Goal: Information Seeking & Learning: Find specific fact

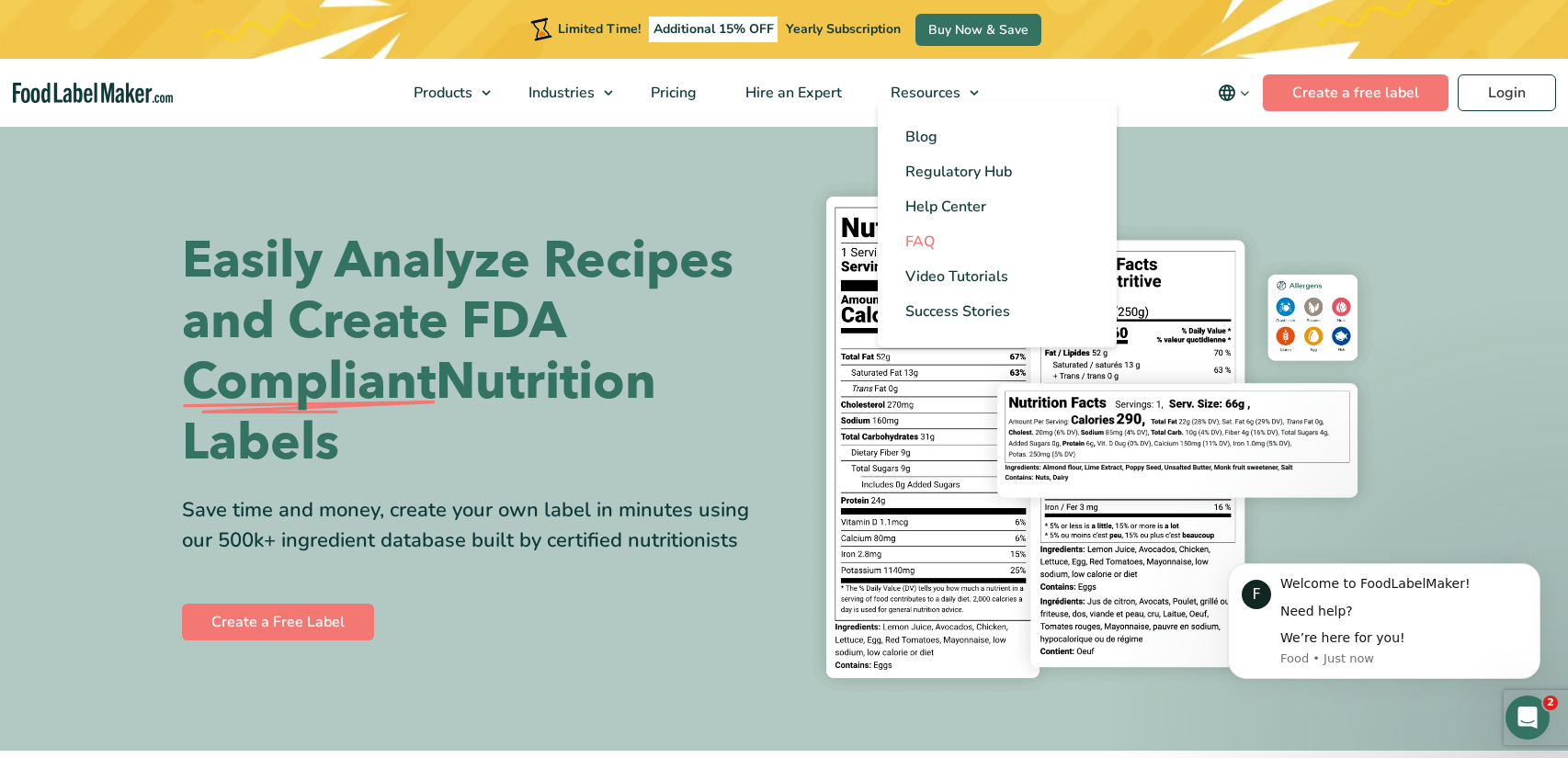
click at [931, 248] on span "FAQ" at bounding box center [921, 241] width 30 height 20
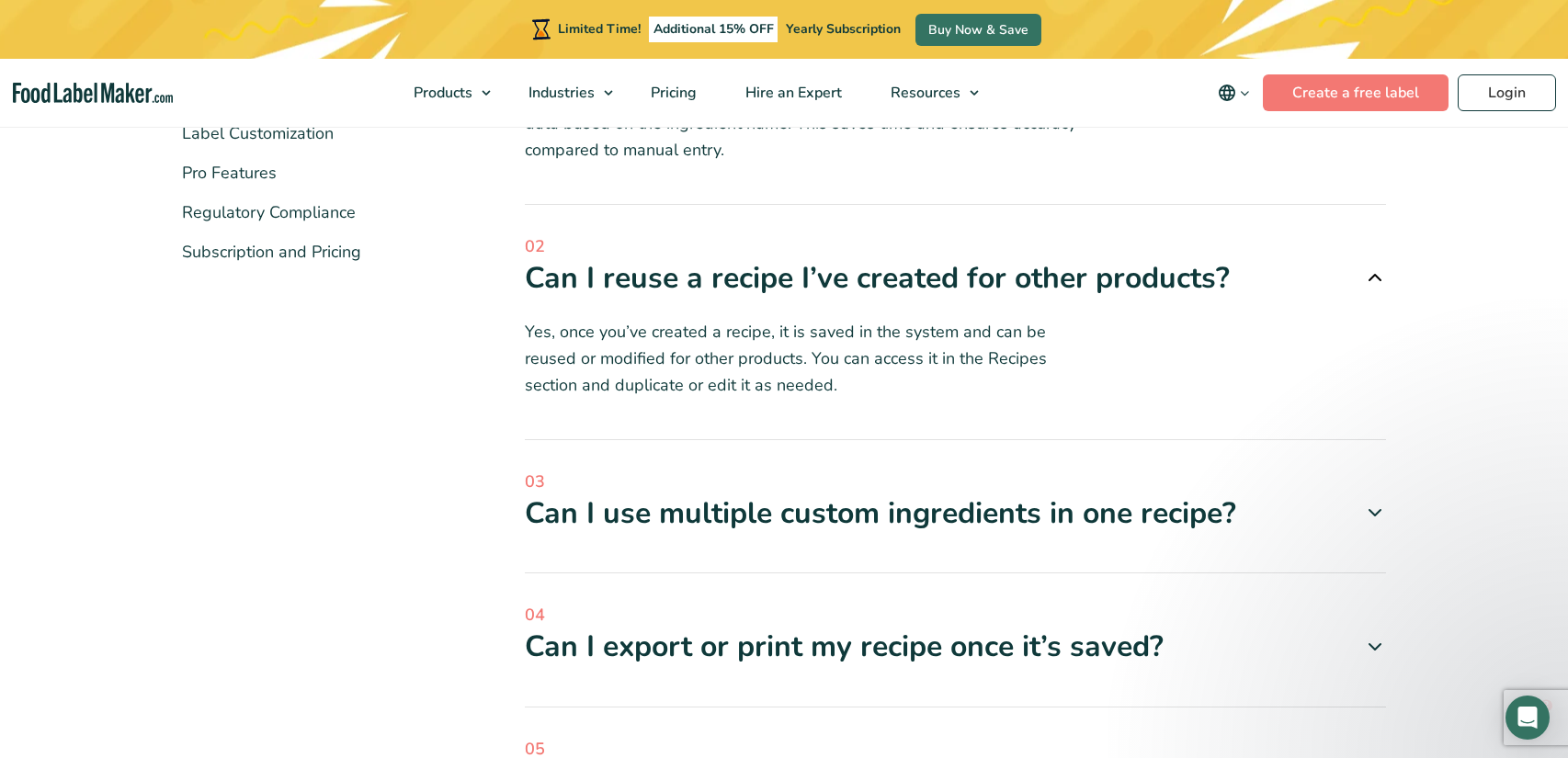
click at [1373, 276] on icon at bounding box center [1375, 277] width 22 height 22
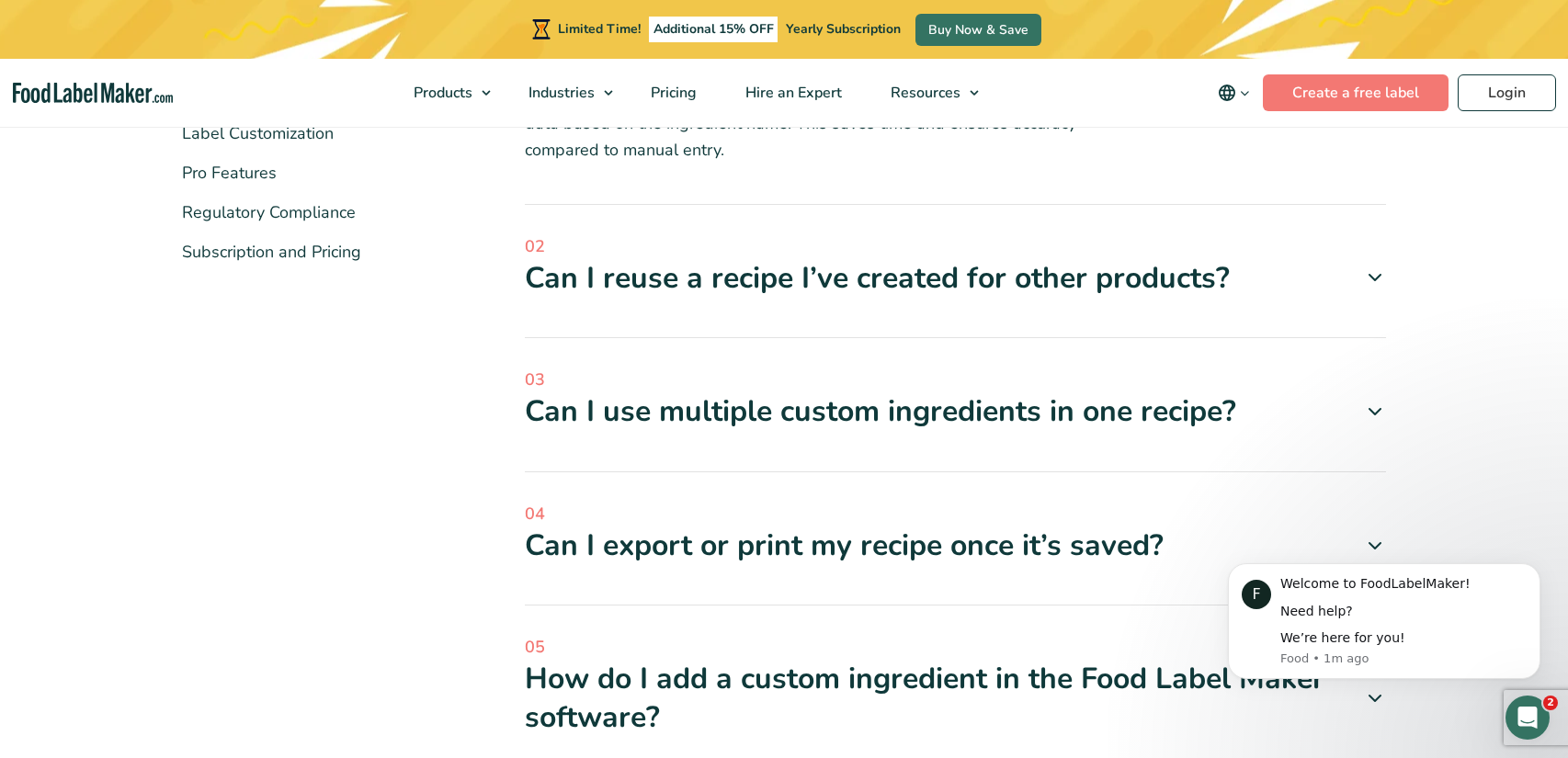
click at [1371, 408] on icon at bounding box center [1375, 412] width 22 height 22
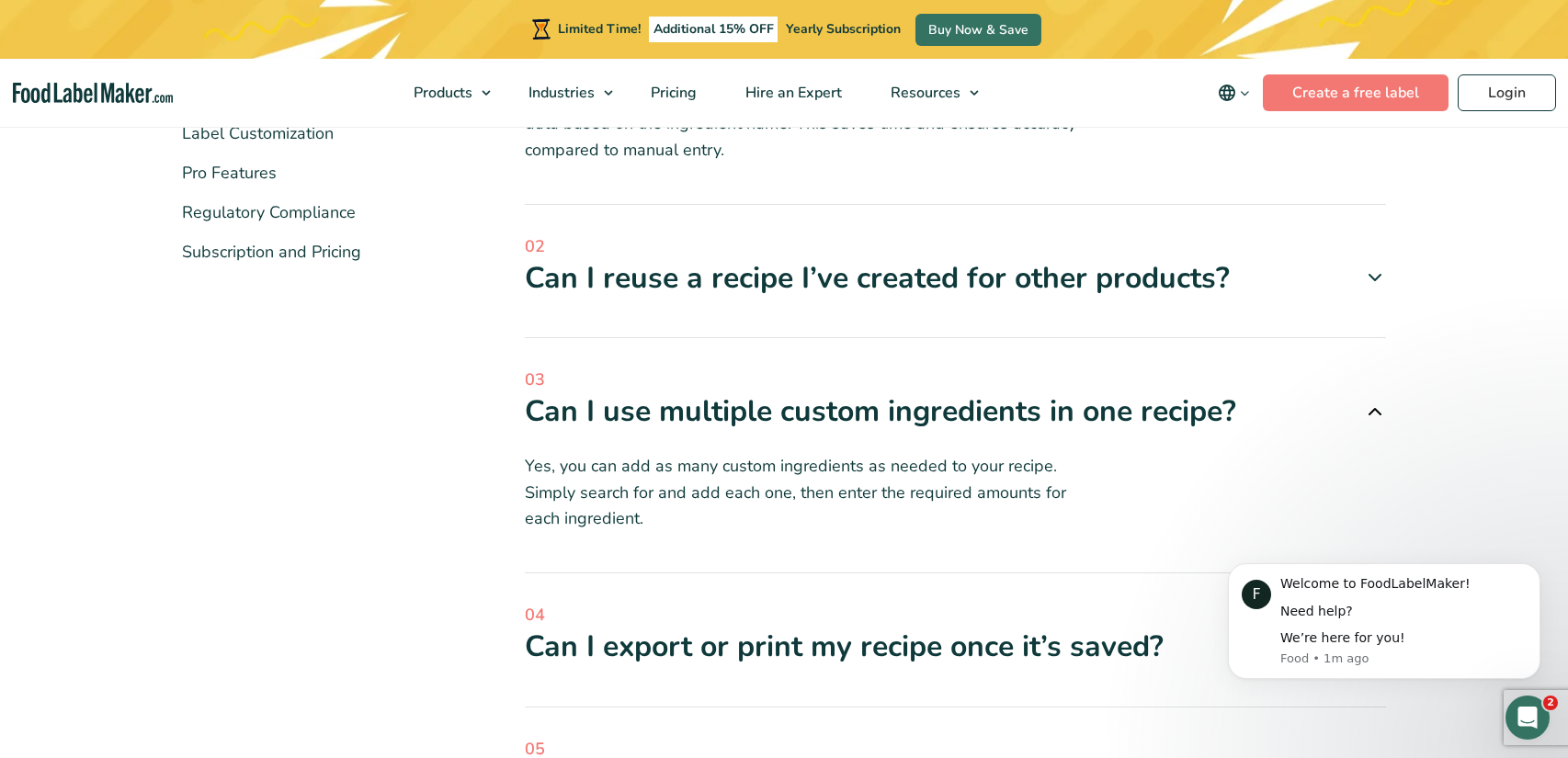
click at [1371, 408] on icon at bounding box center [1375, 412] width 22 height 22
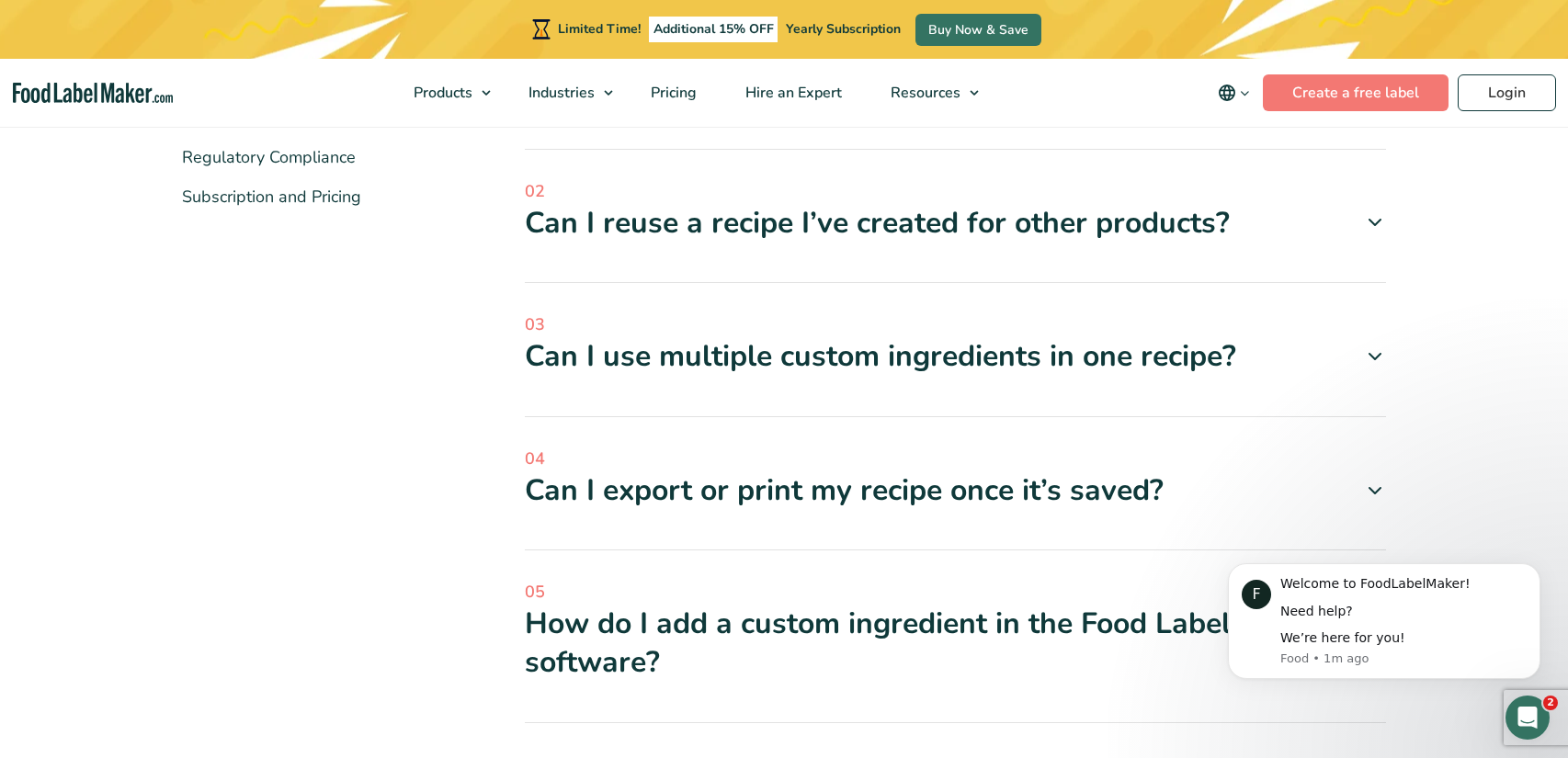
scroll to position [595, 0]
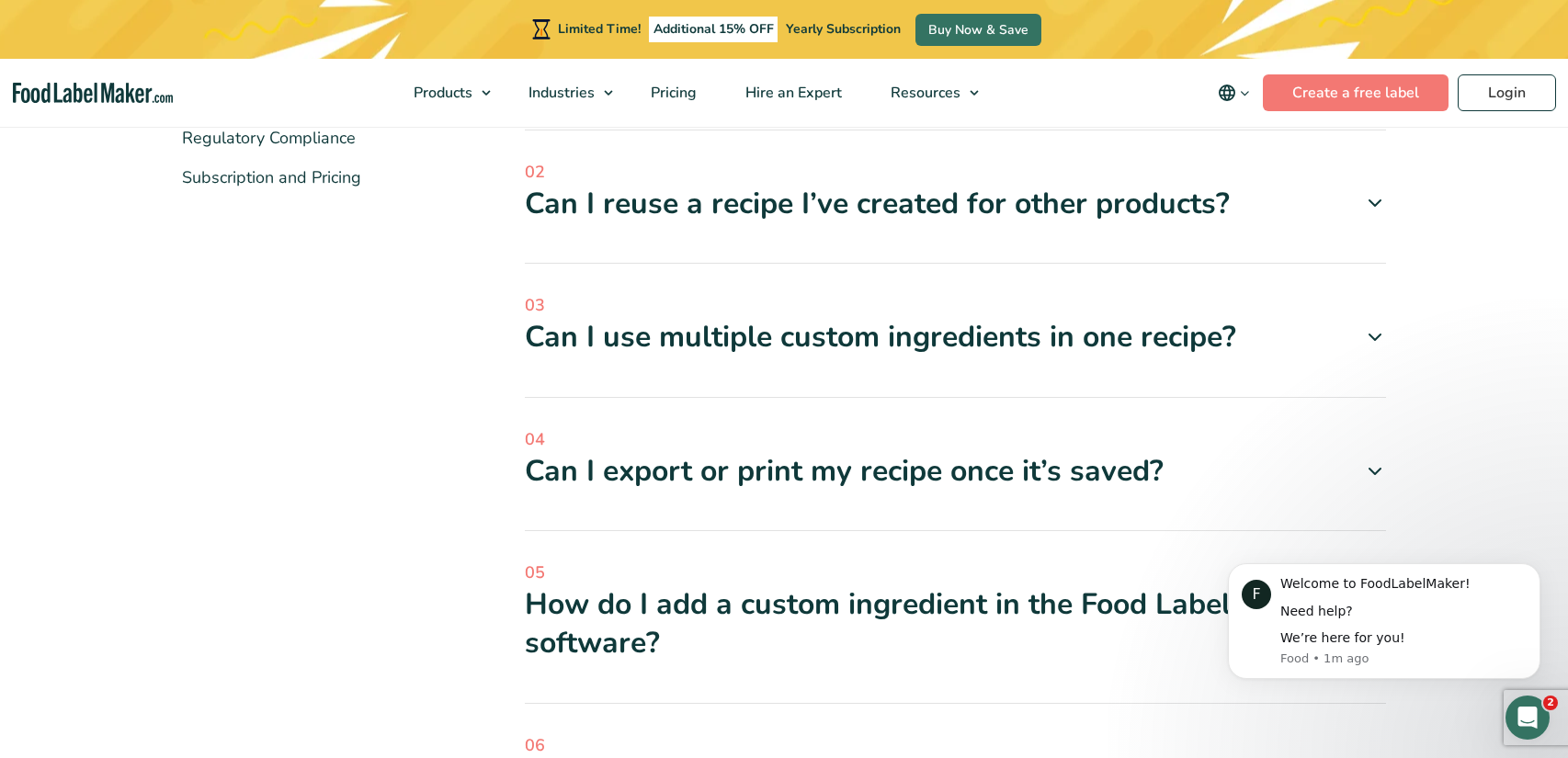
click at [1382, 483] on div "Can I export or print my recipe once it’s saved?" at bounding box center [955, 471] width 862 height 39
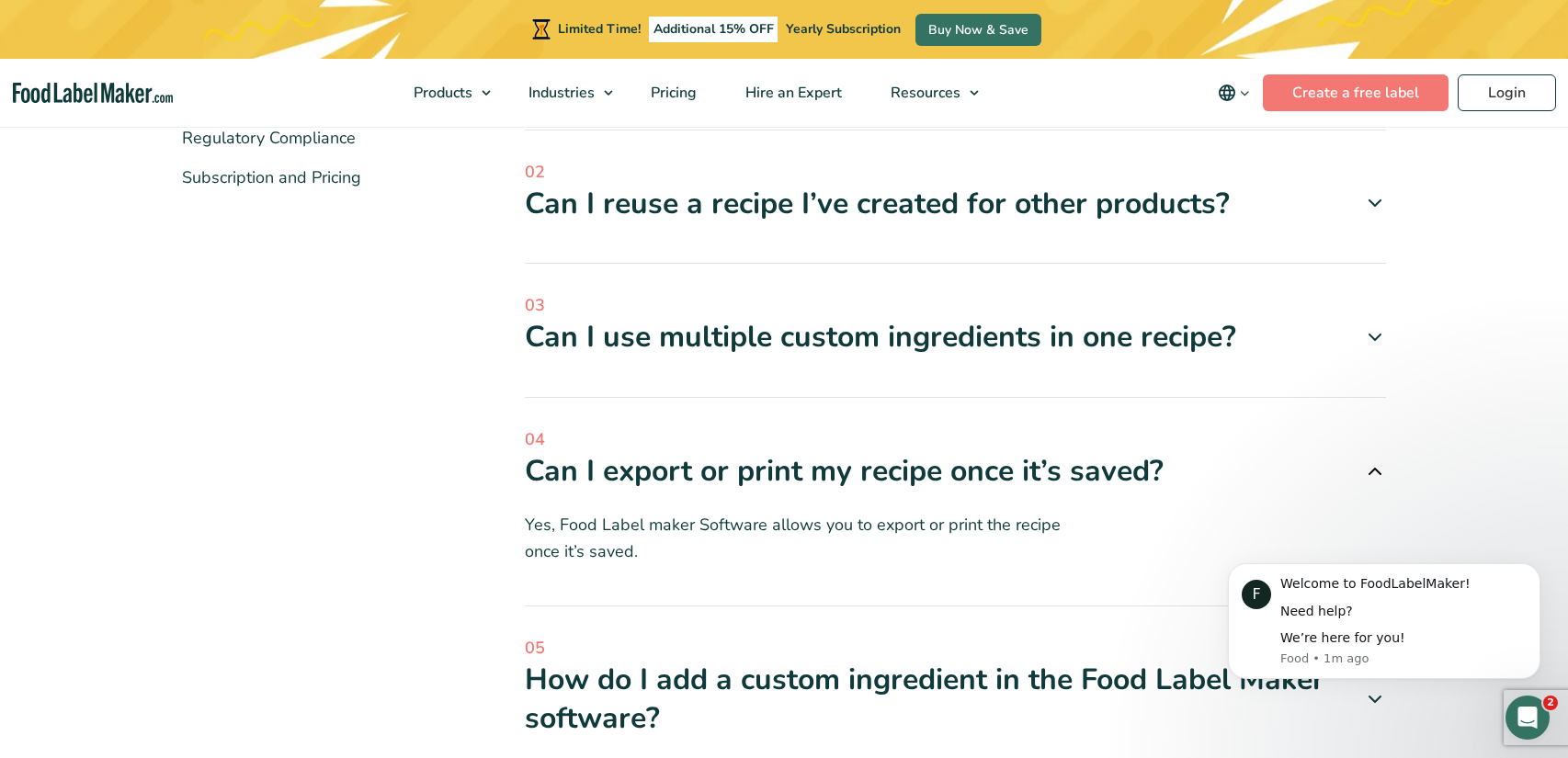
click at [1382, 477] on icon at bounding box center [1375, 471] width 22 height 22
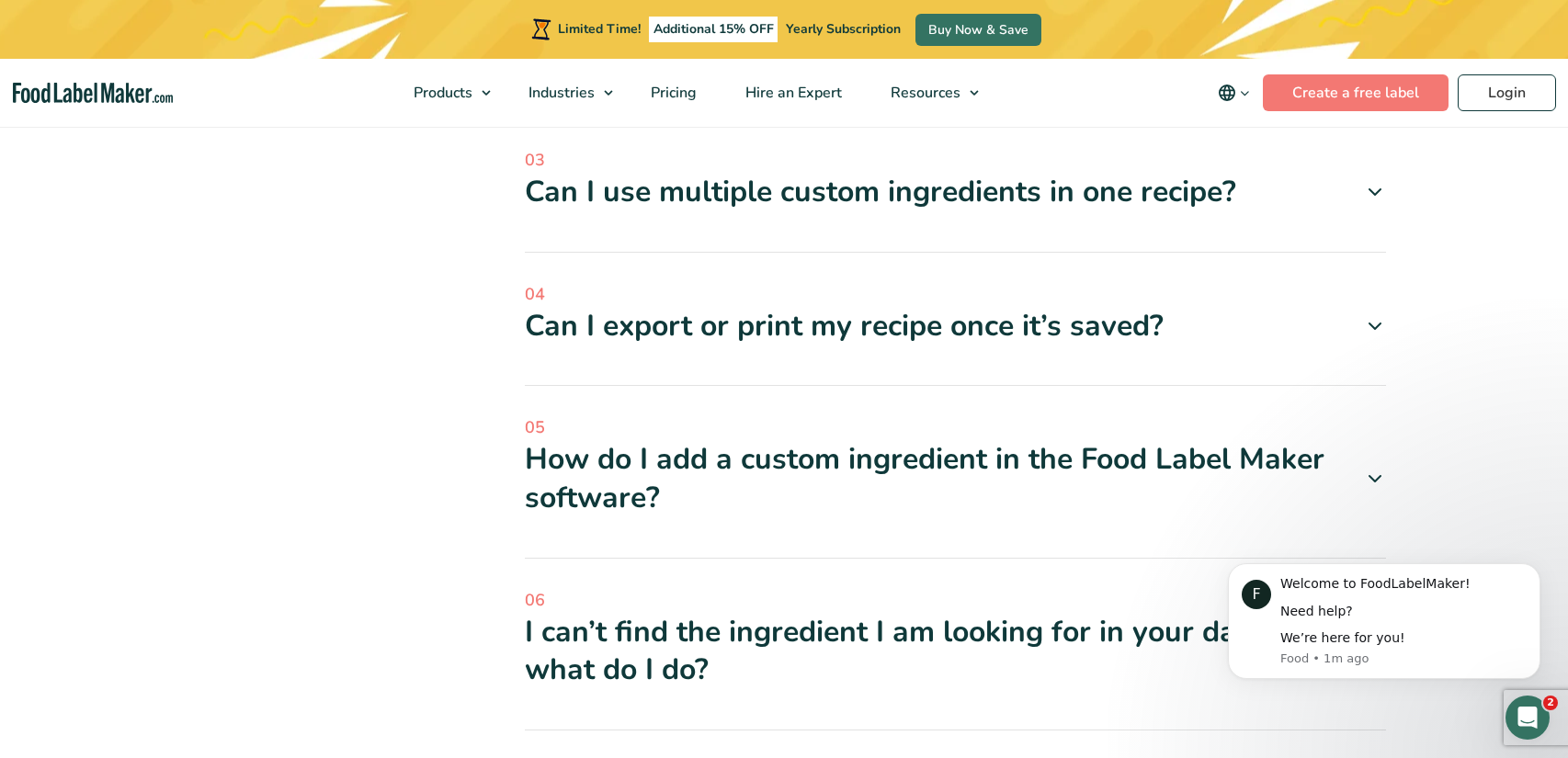
scroll to position [849, 0]
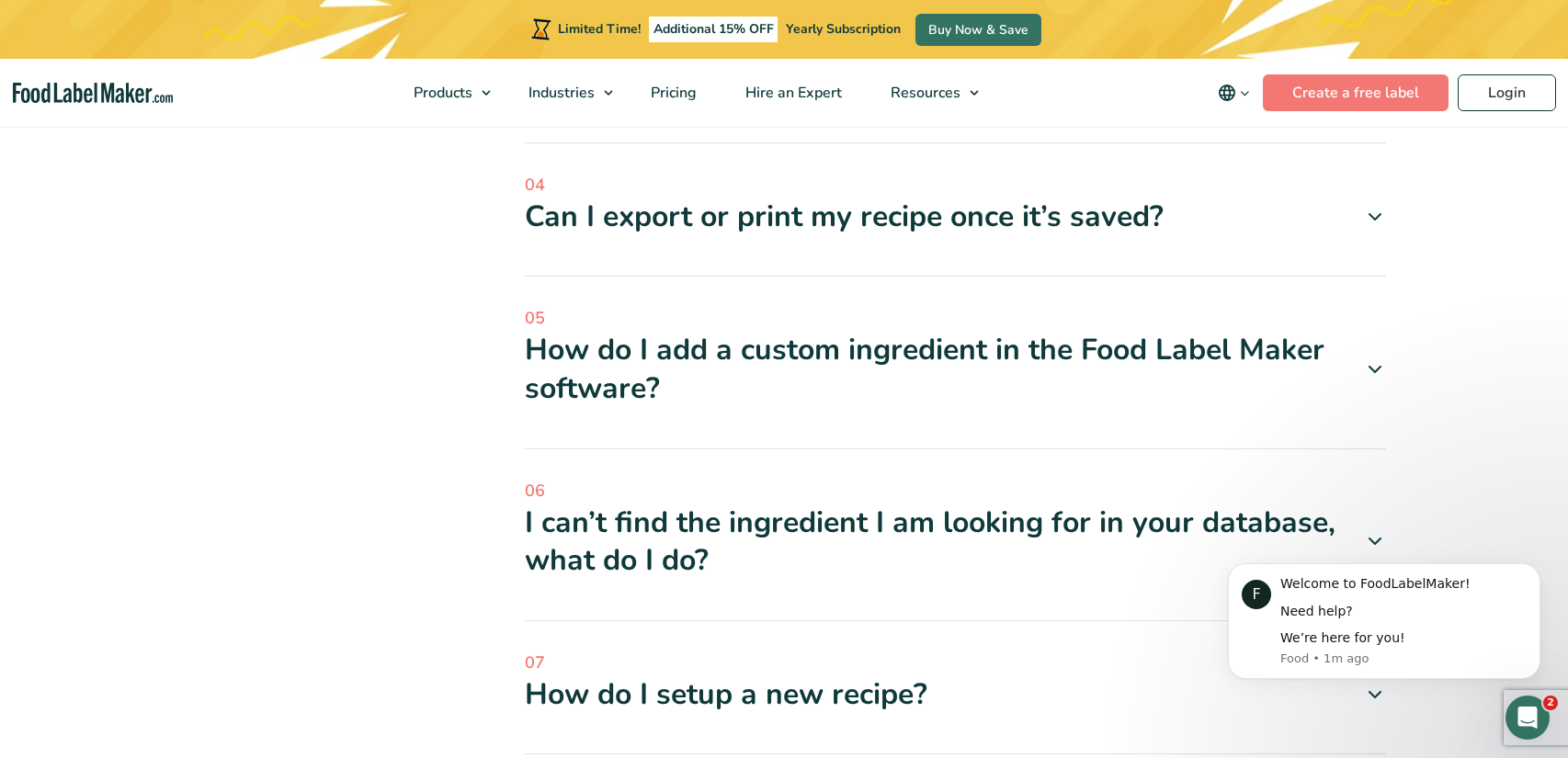
click at [1378, 358] on icon at bounding box center [1375, 369] width 22 height 22
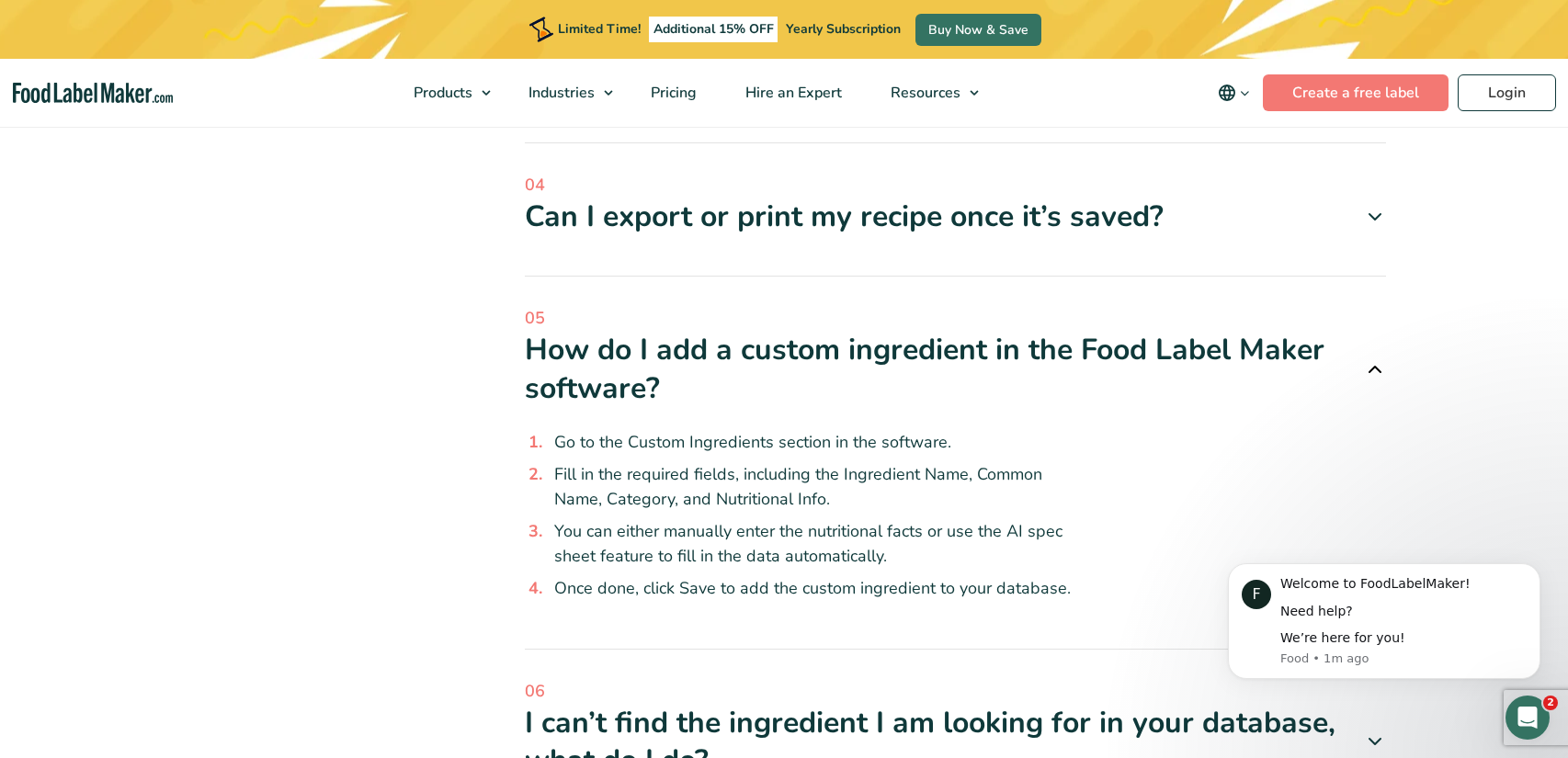
click at [1378, 358] on icon at bounding box center [1375, 369] width 22 height 22
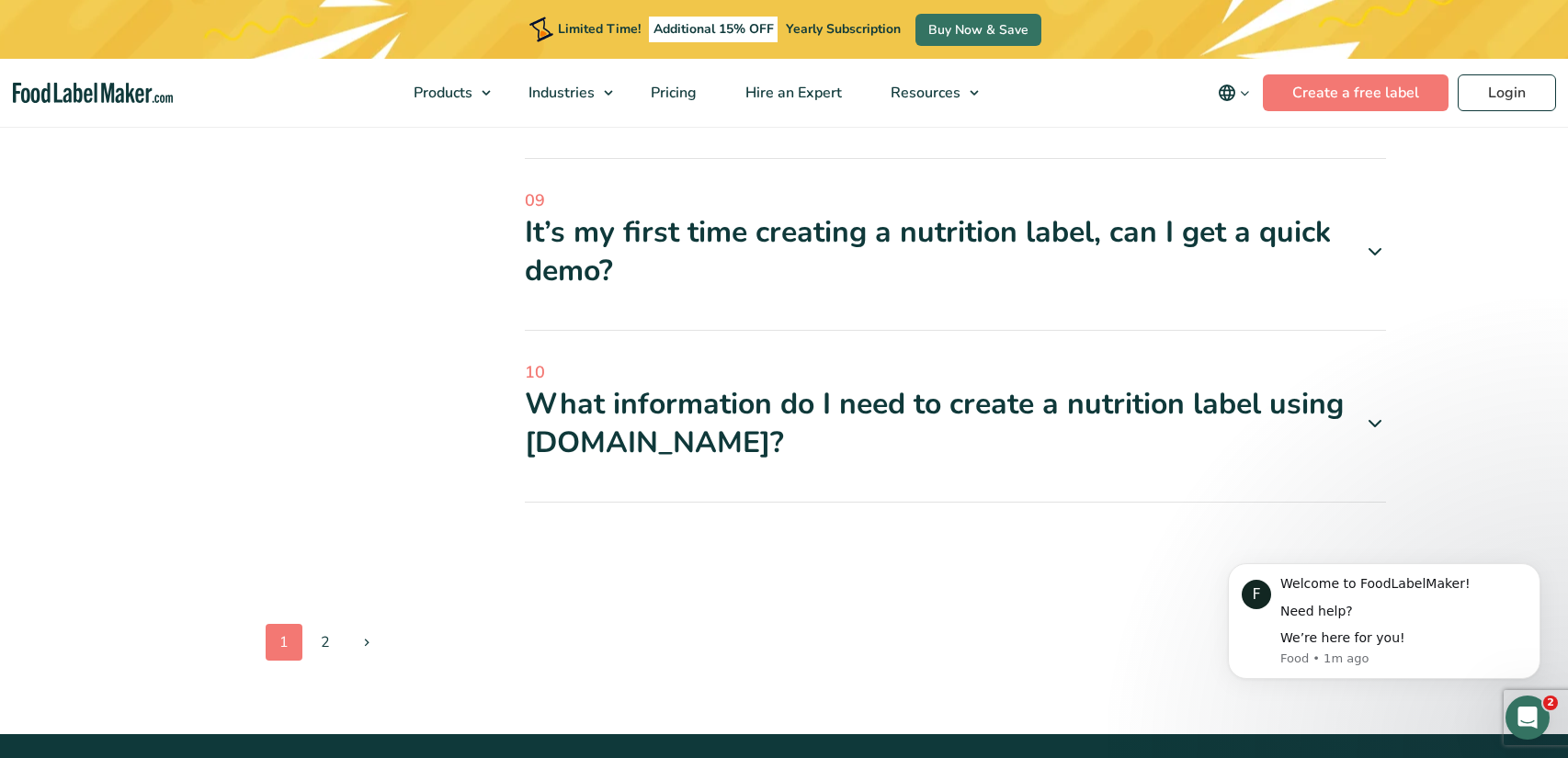
scroll to position [1715, 0]
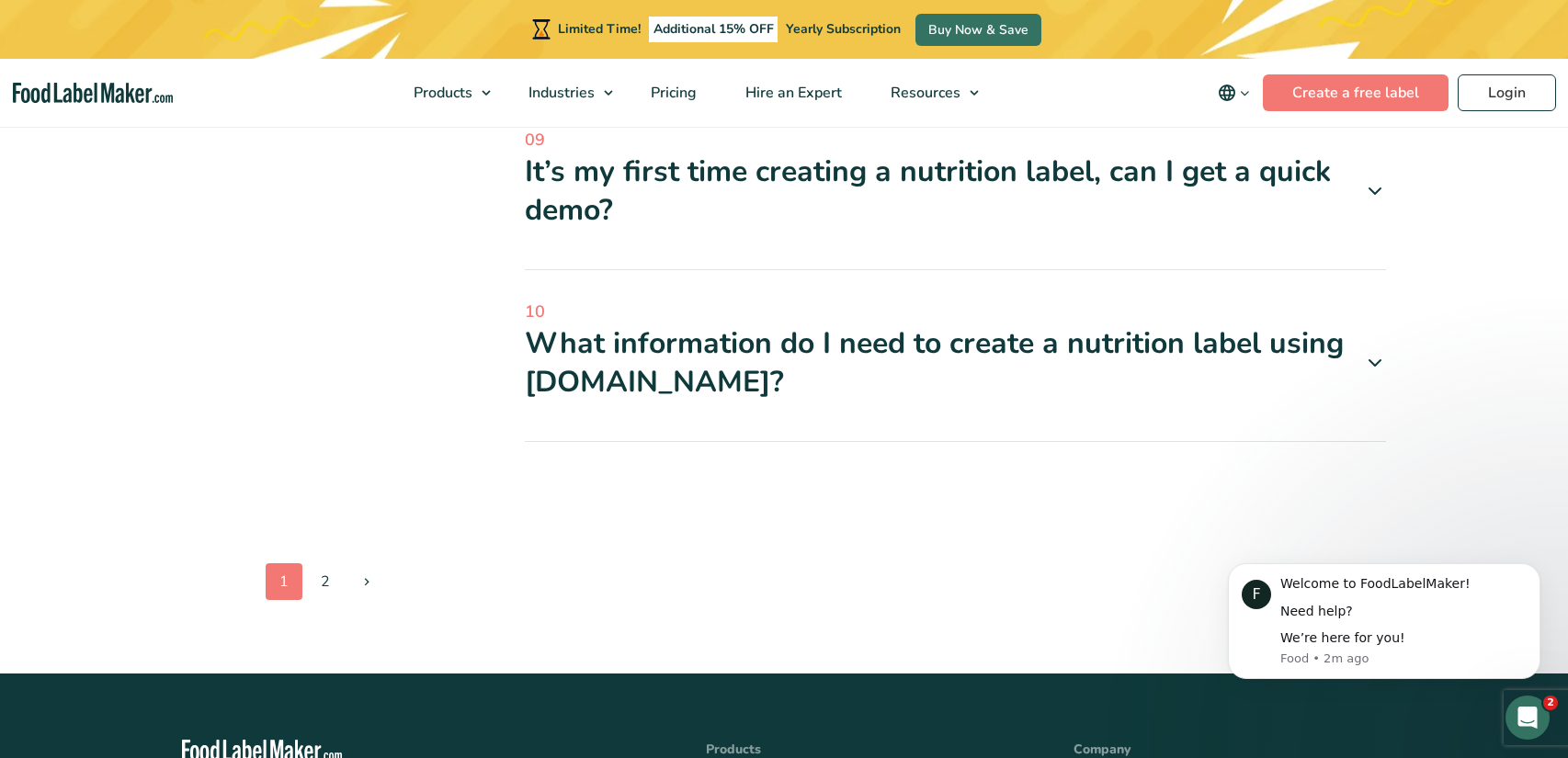
click at [1376, 366] on icon at bounding box center [1375, 363] width 22 height 22
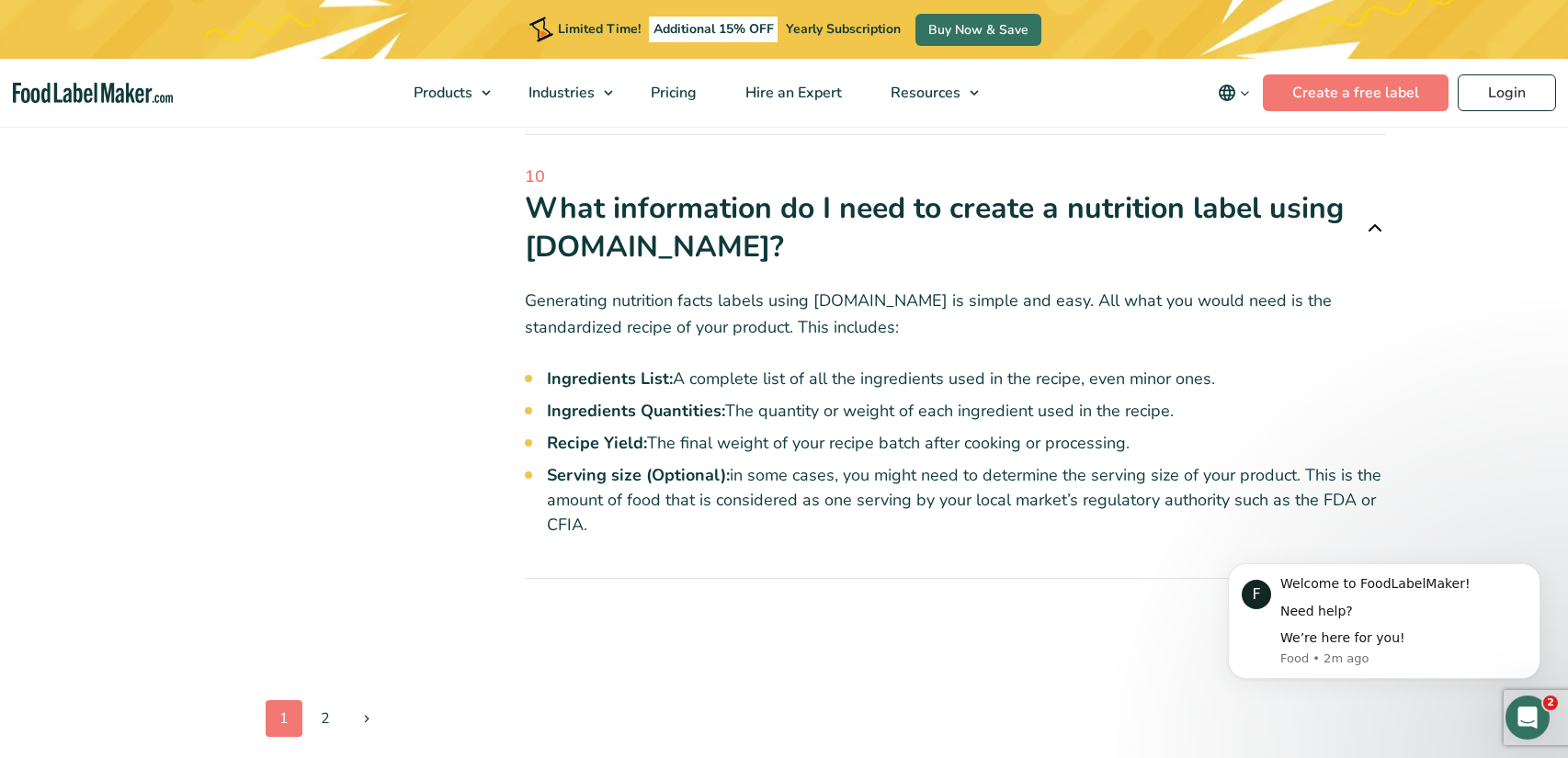
scroll to position [1912, 0]
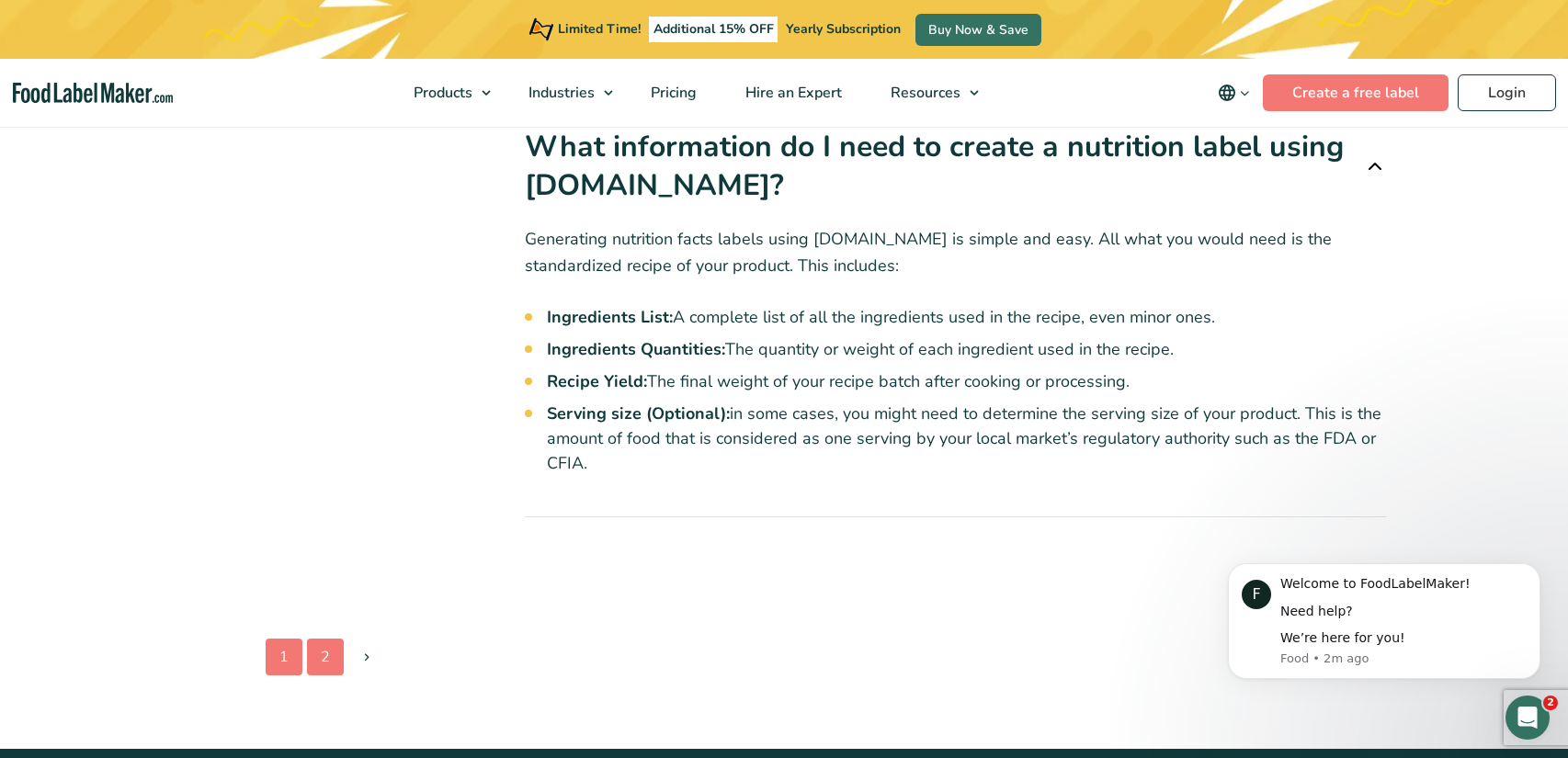
click at [333, 656] on link "2" at bounding box center [325, 656] width 37 height 37
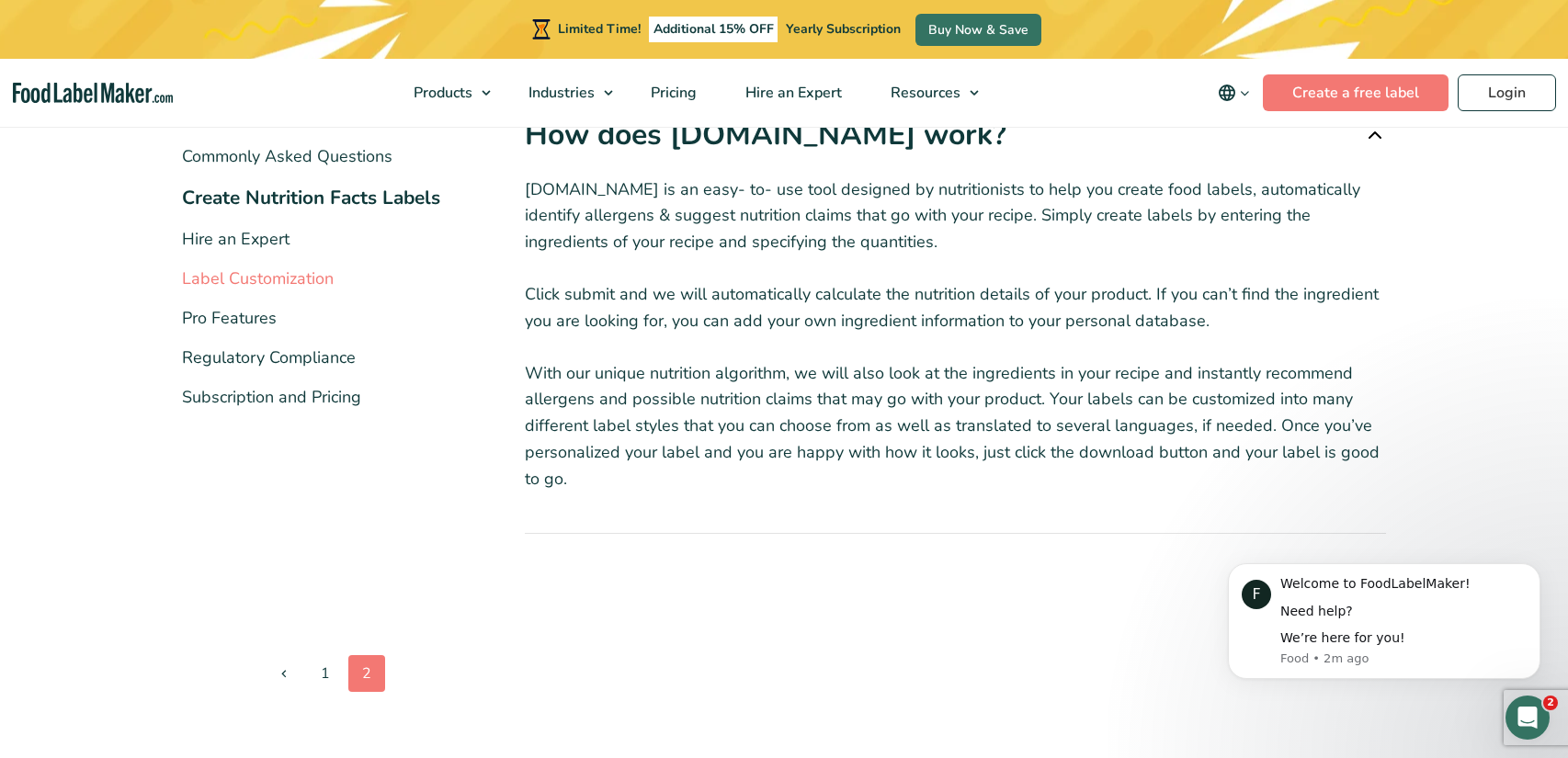
click at [319, 277] on link "Label Customization" at bounding box center [257, 278] width 151 height 22
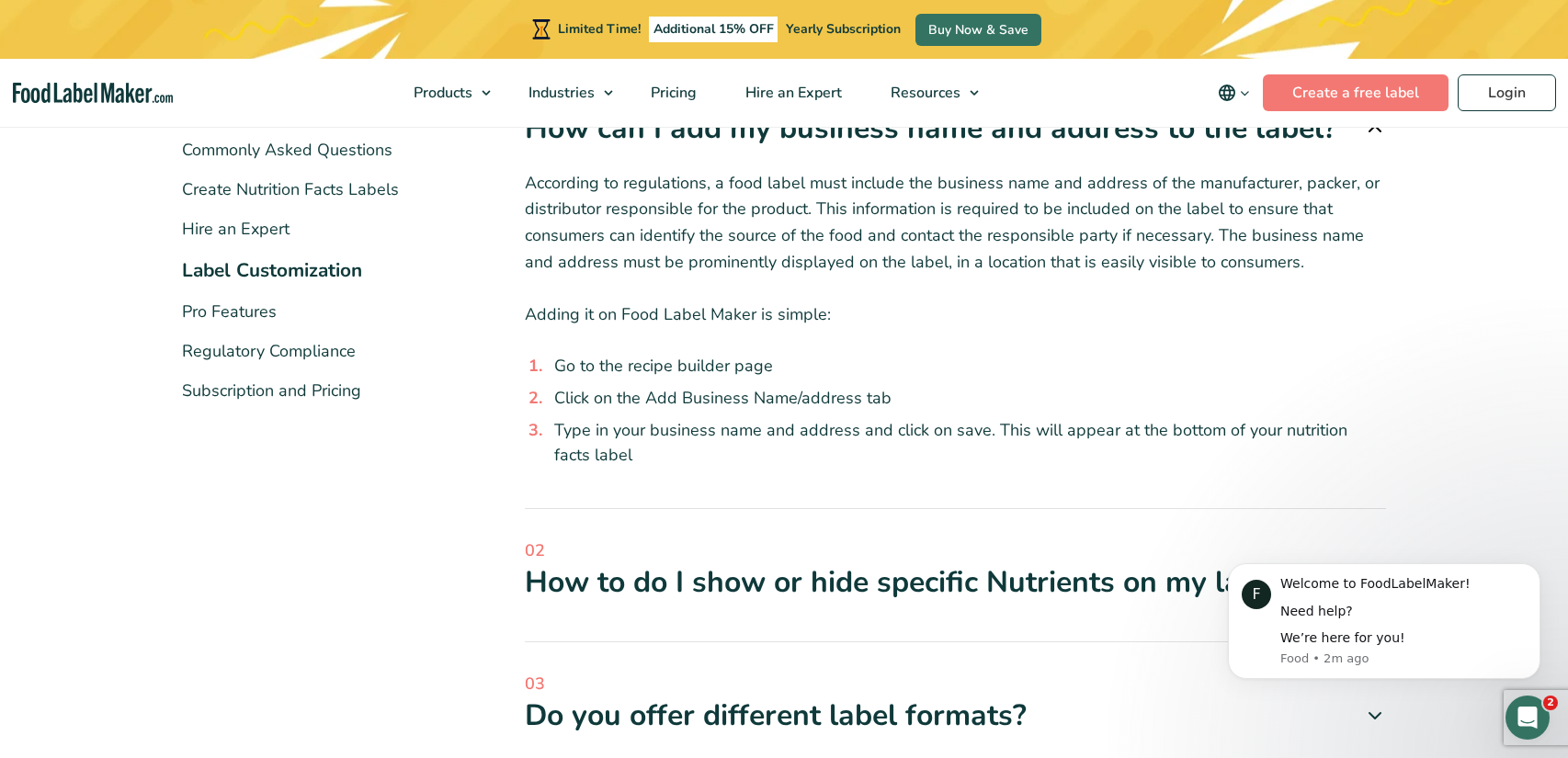
scroll to position [688, 0]
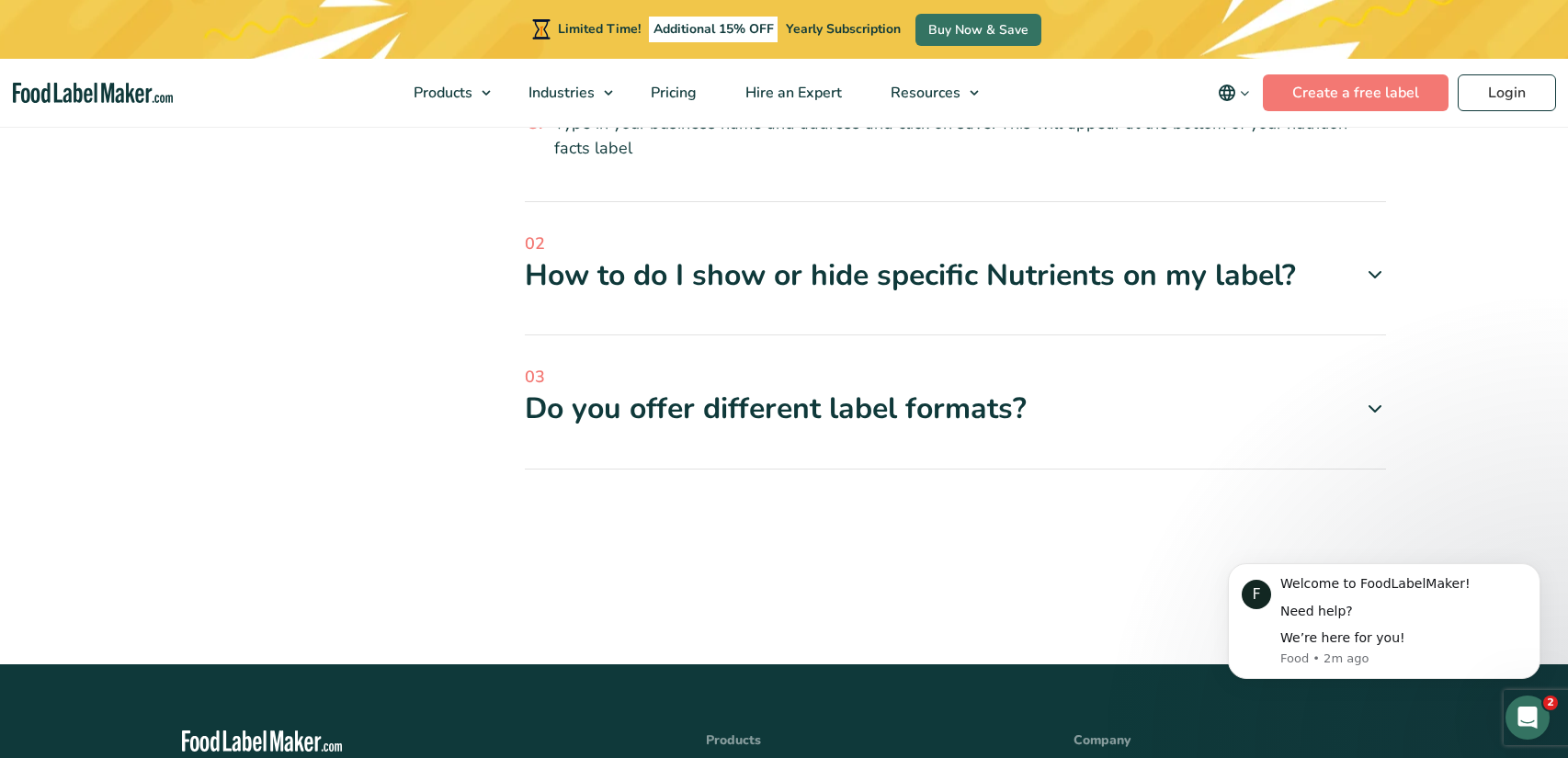
click at [1385, 400] on icon at bounding box center [1375, 409] width 22 height 22
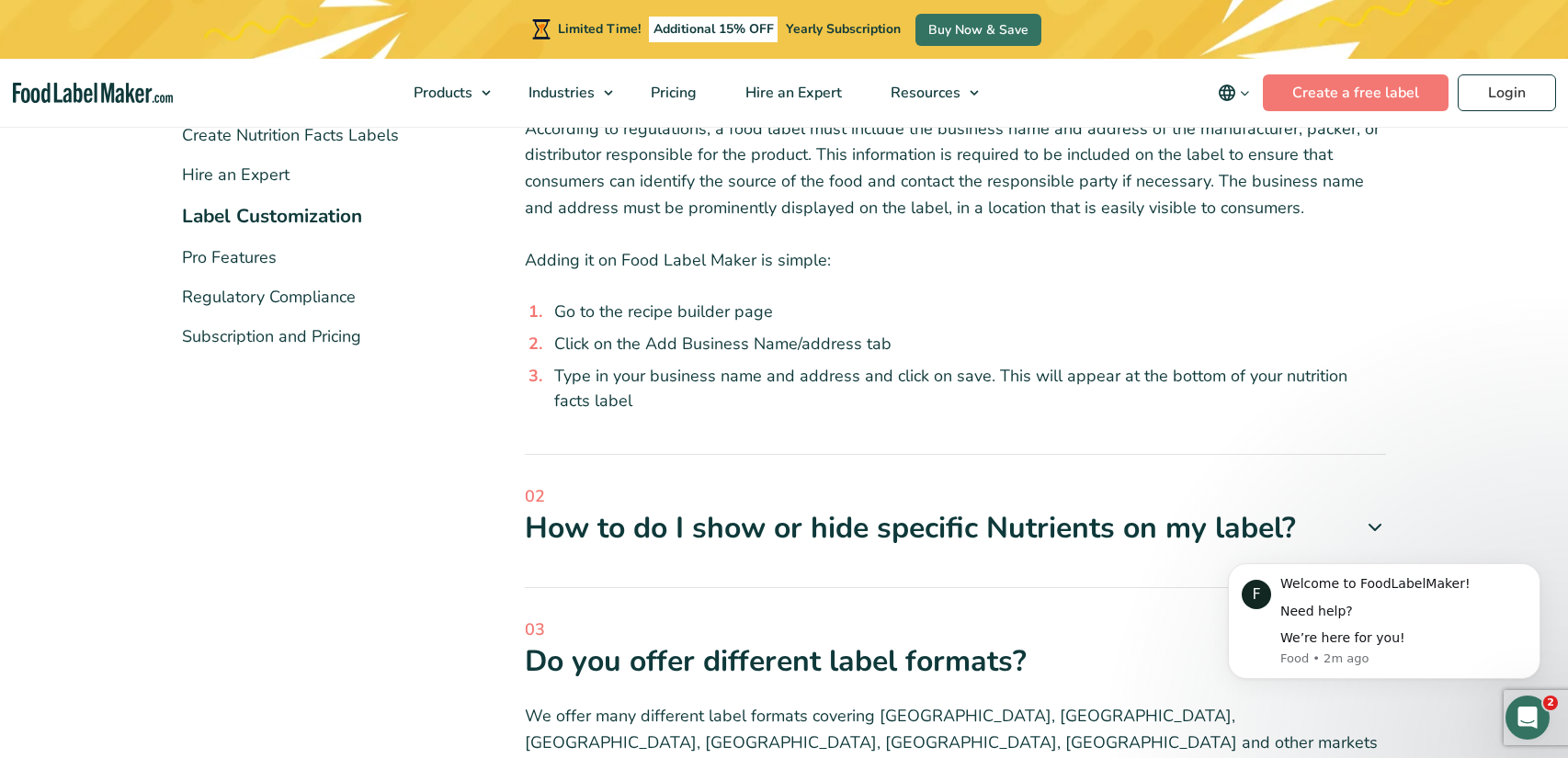
scroll to position [595, 0]
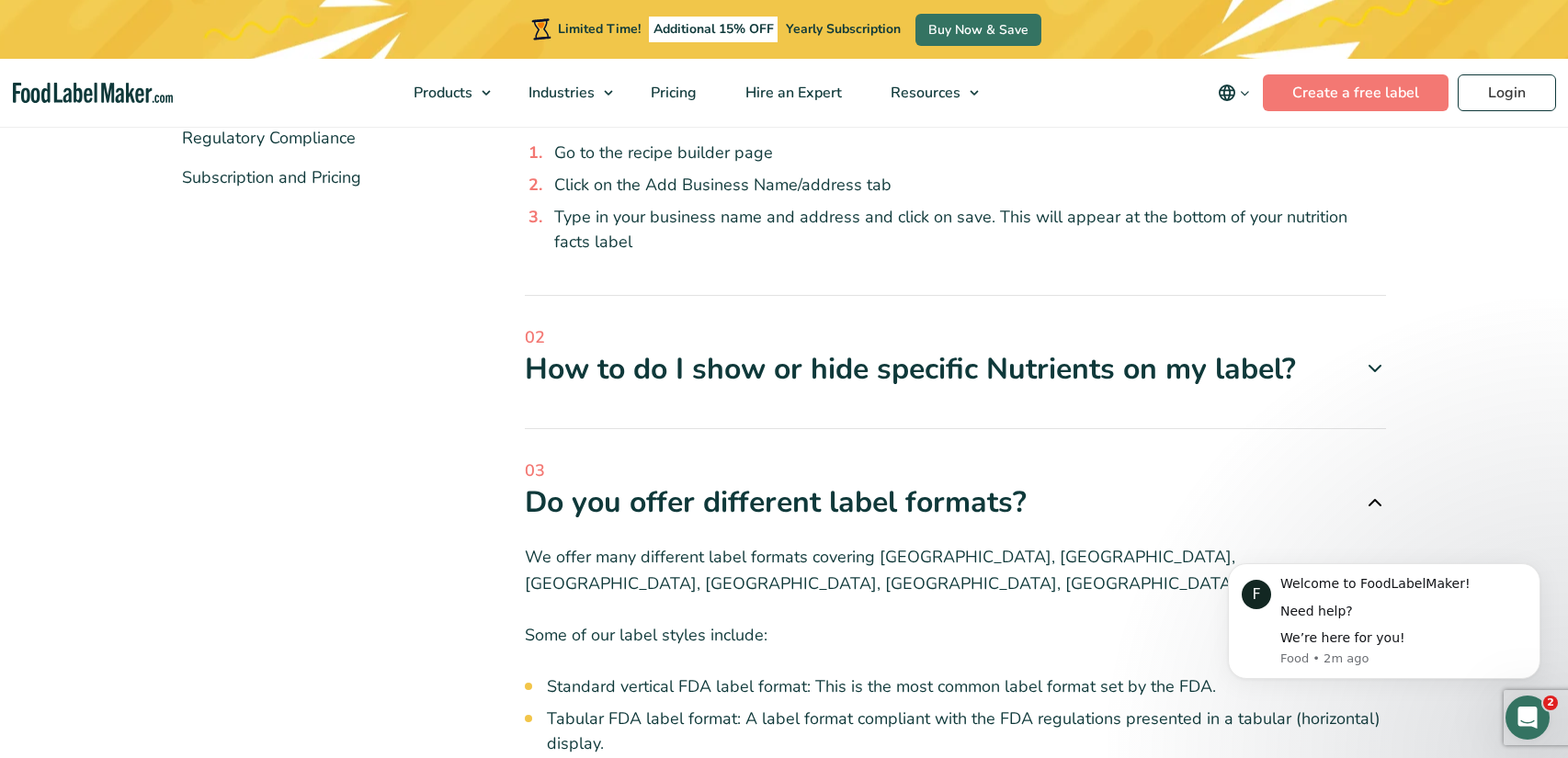
click at [1378, 500] on icon at bounding box center [1375, 503] width 22 height 22
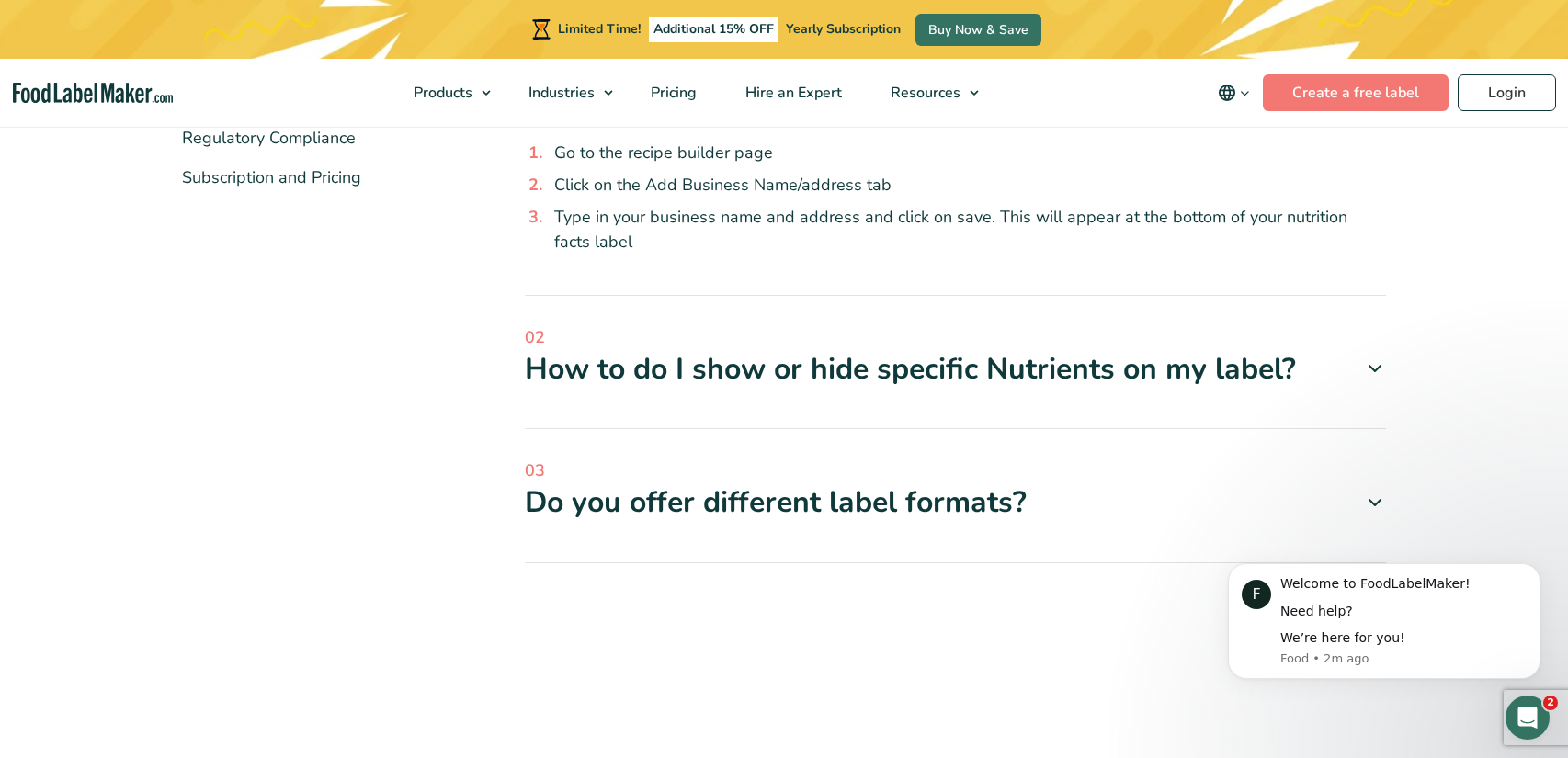
click at [1373, 365] on icon at bounding box center [1375, 368] width 22 height 22
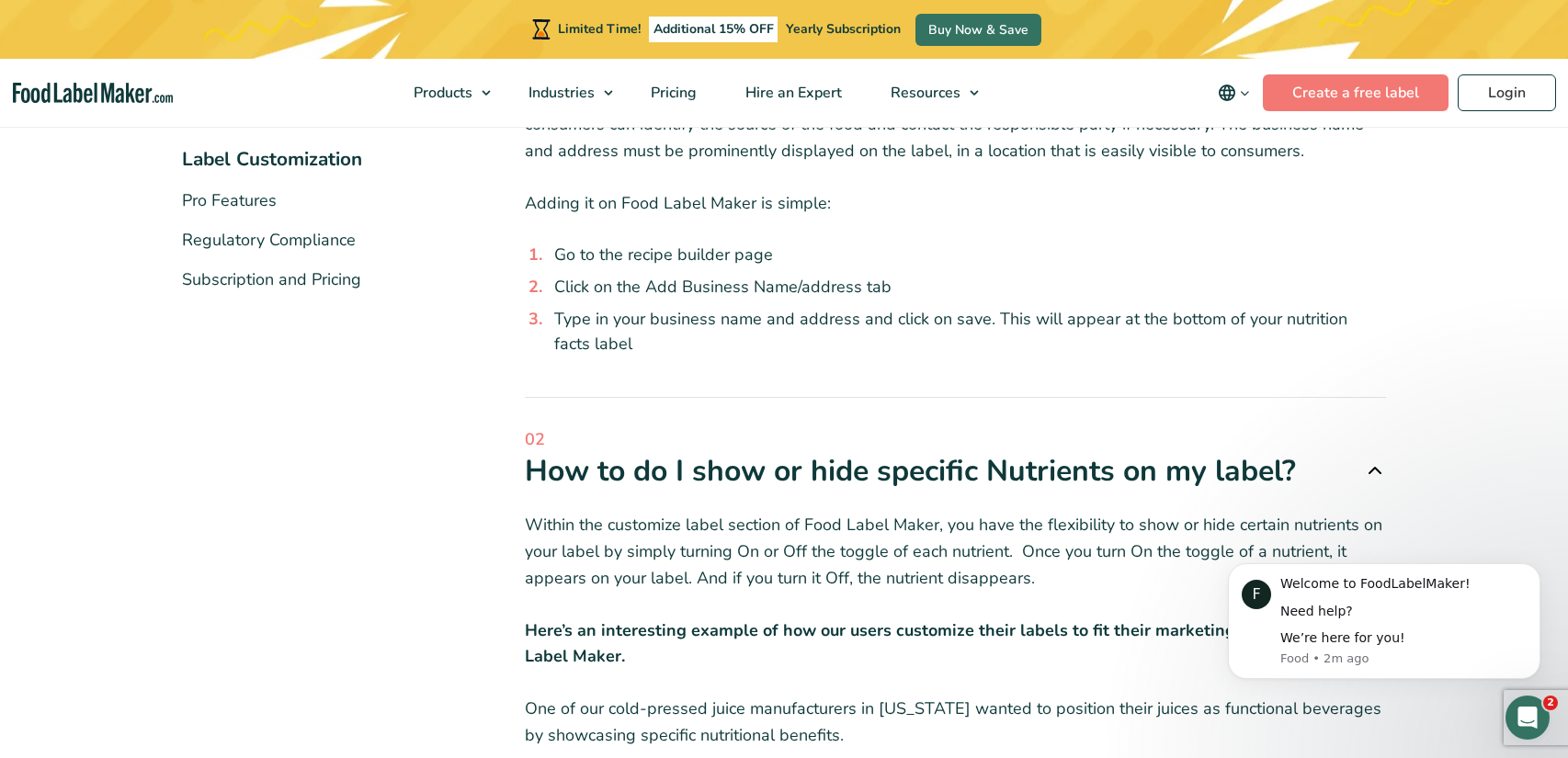
scroll to position [495, 0]
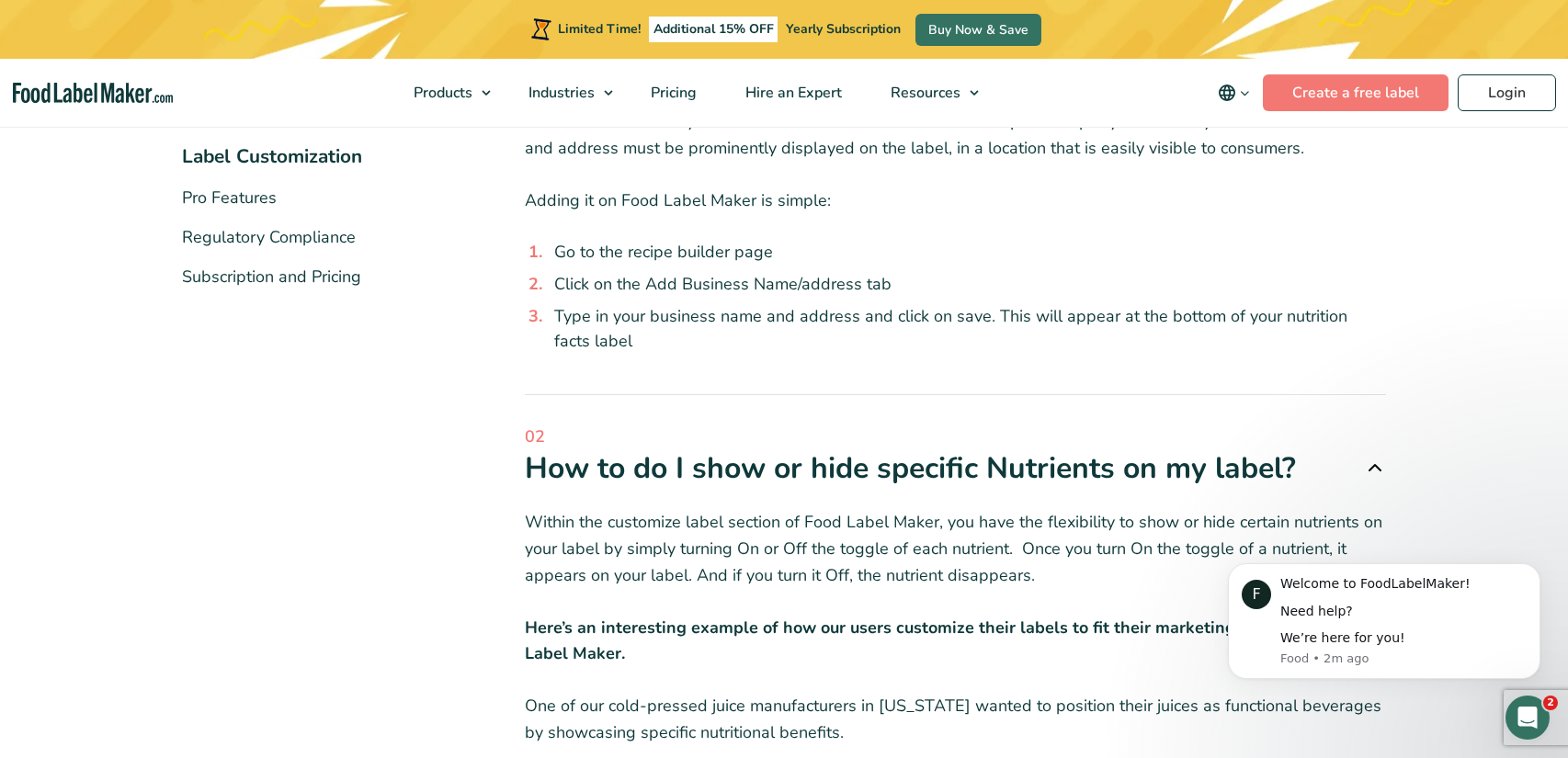
click at [1376, 456] on icon at bounding box center [1375, 467] width 22 height 22
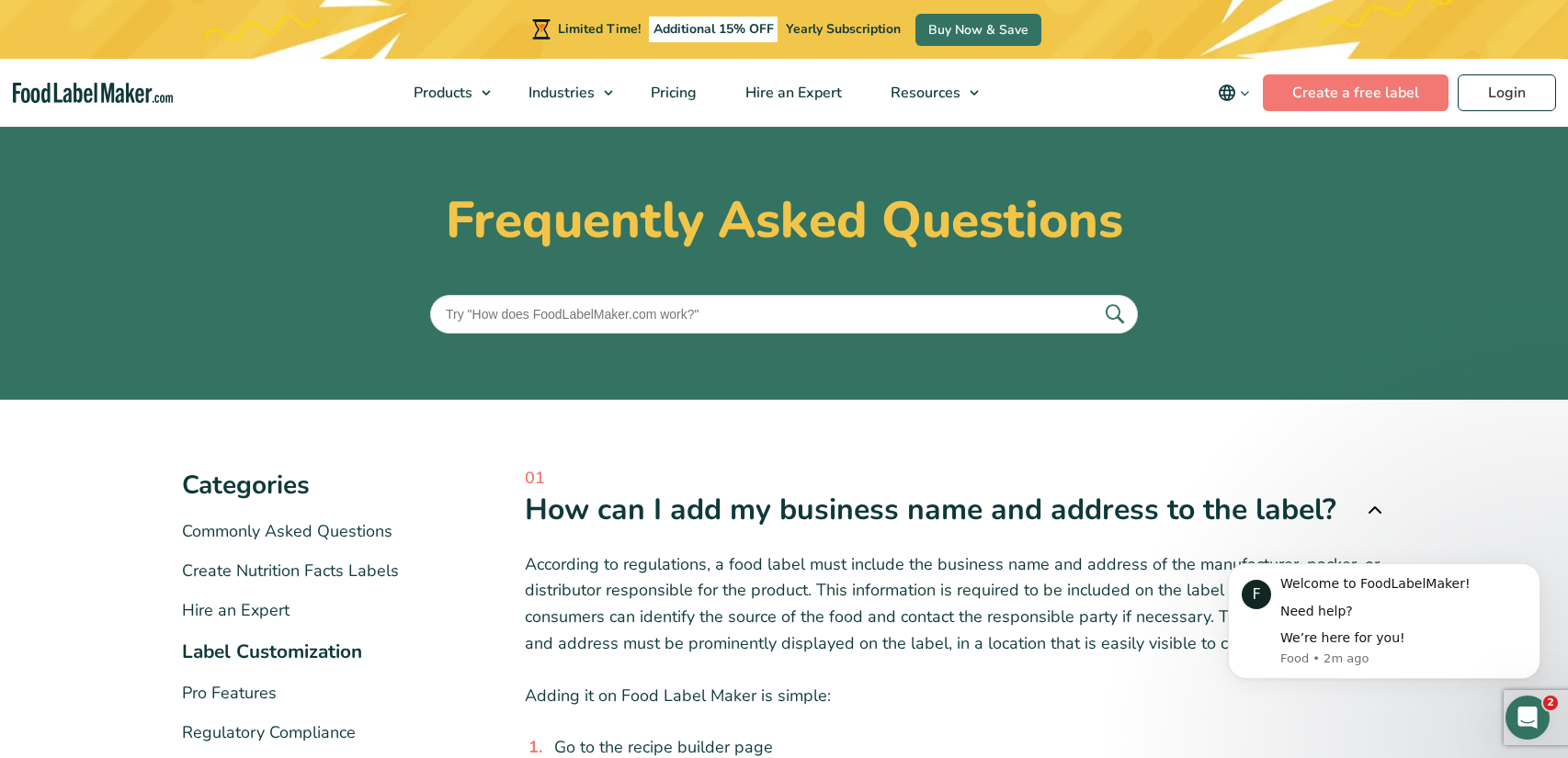
scroll to position [0, 0]
click at [908, 314] on input "text" at bounding box center [784, 314] width 708 height 39
type input "size of label"
click at [1095, 300] on button "submit" at bounding box center [1114, 315] width 39 height 31
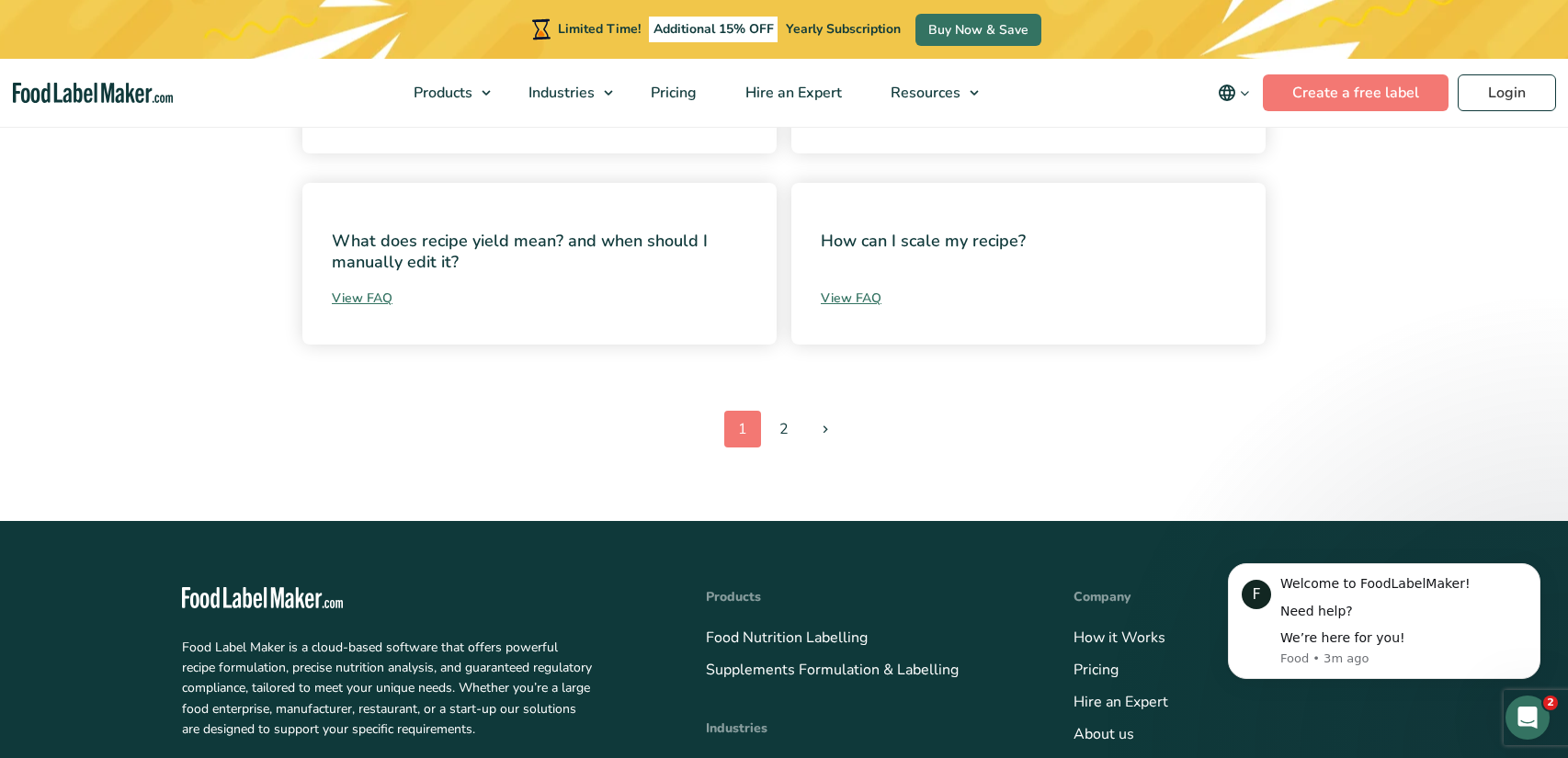
scroll to position [1099, 0]
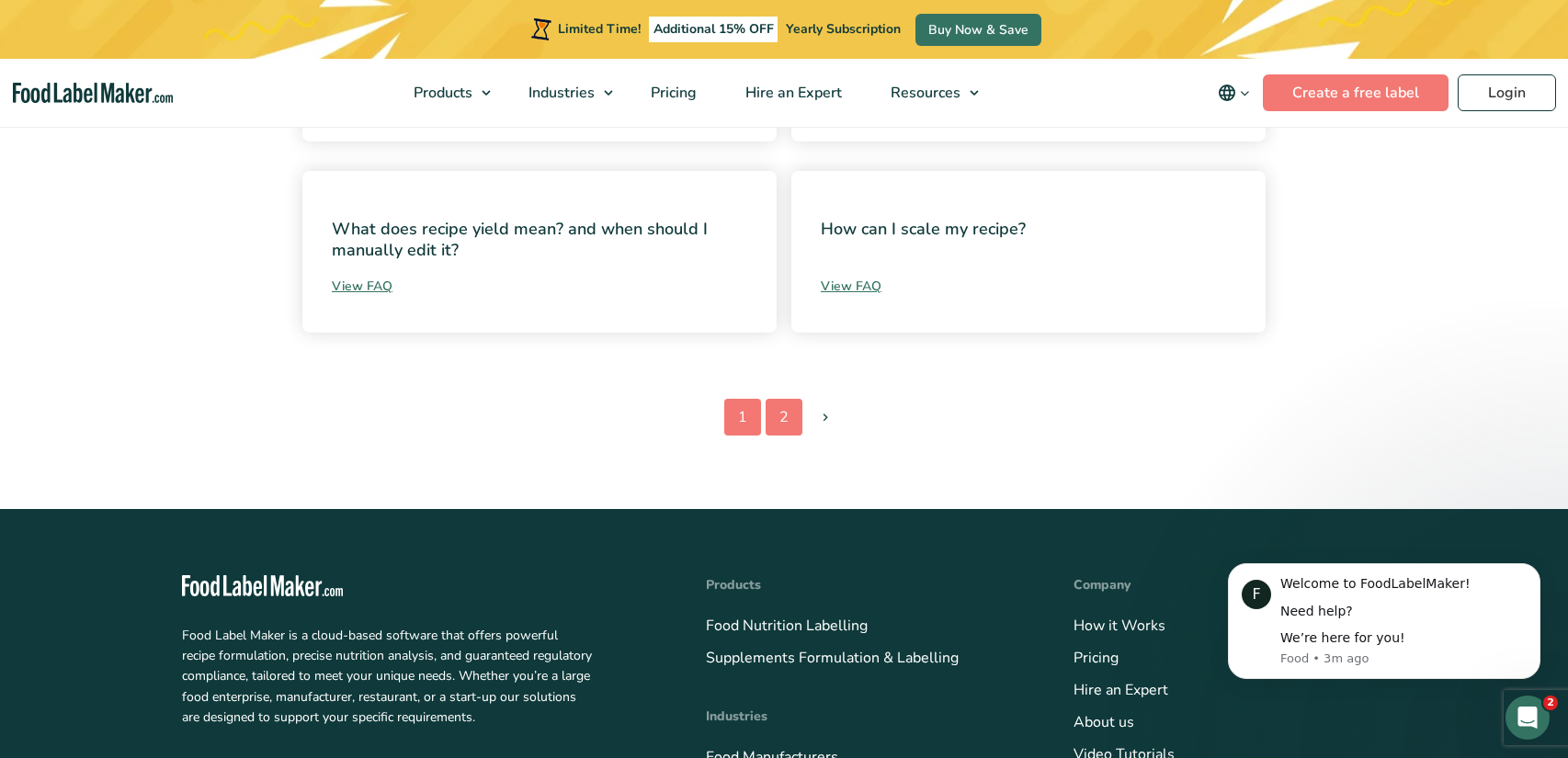
click at [790, 400] on link "2" at bounding box center [783, 417] width 37 height 37
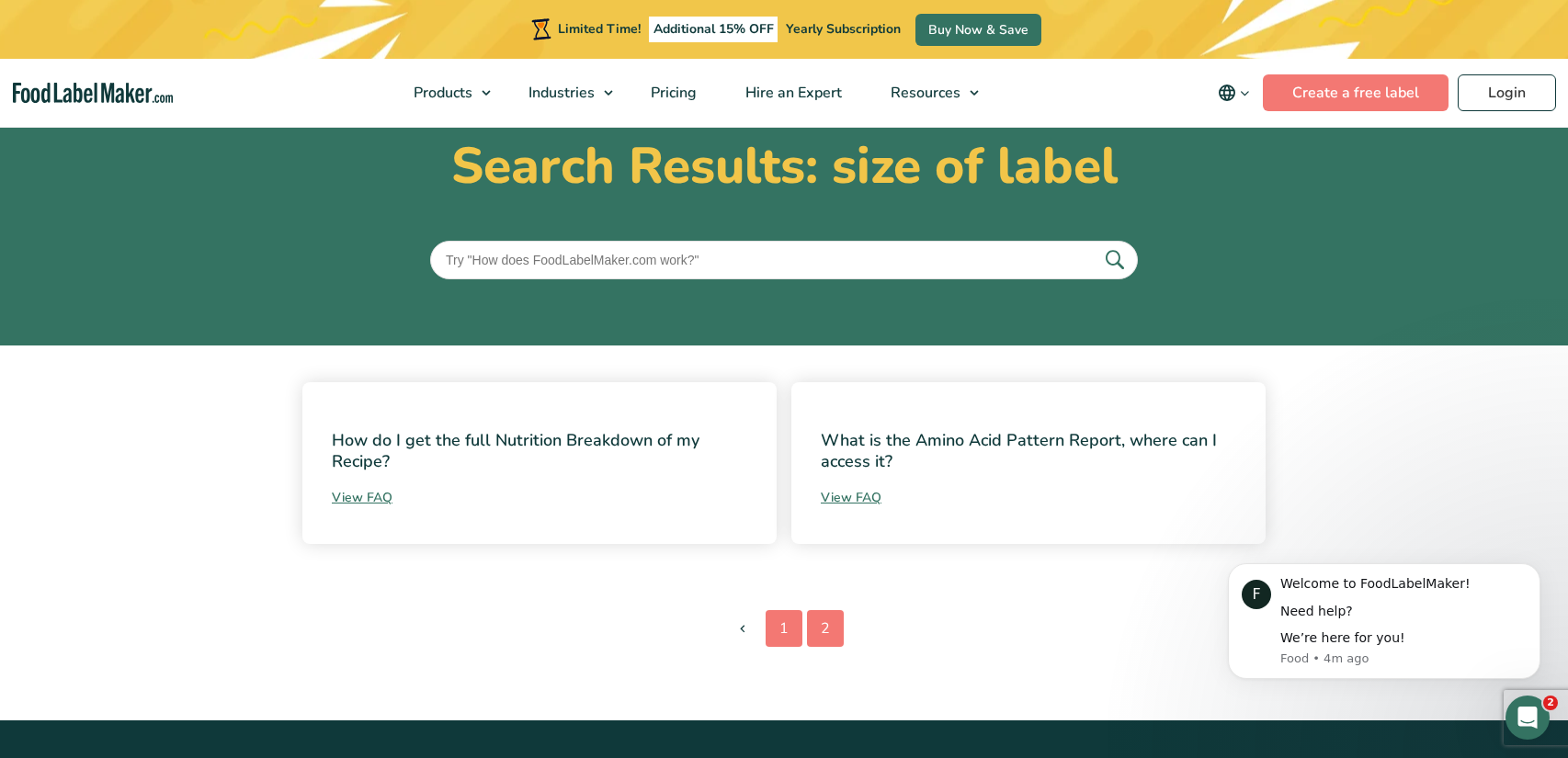
click at [785, 615] on link "1" at bounding box center [783, 627] width 37 height 37
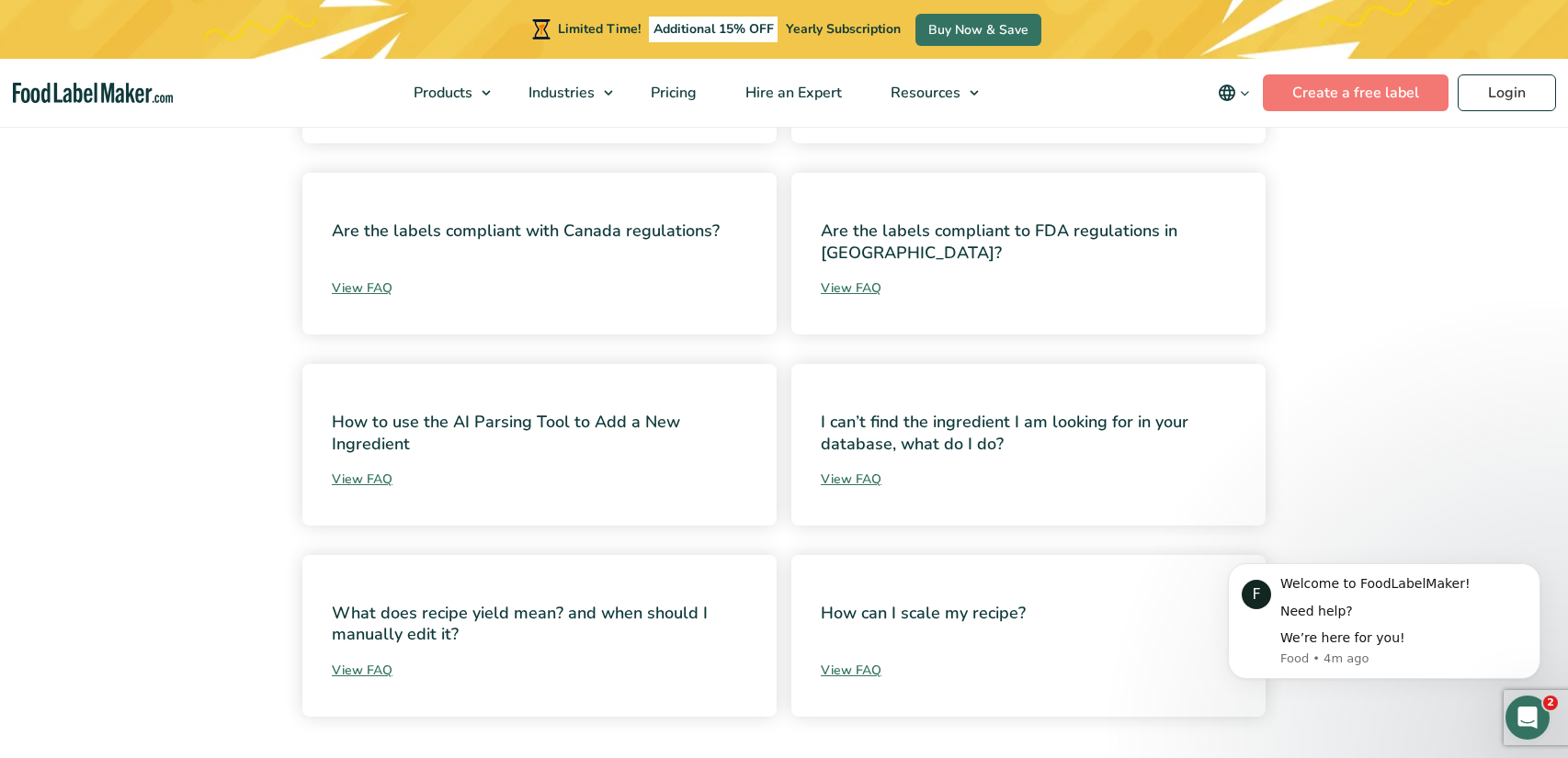
scroll to position [847, 0]
